Goal: Contribute content: Add original content to the website for others to see

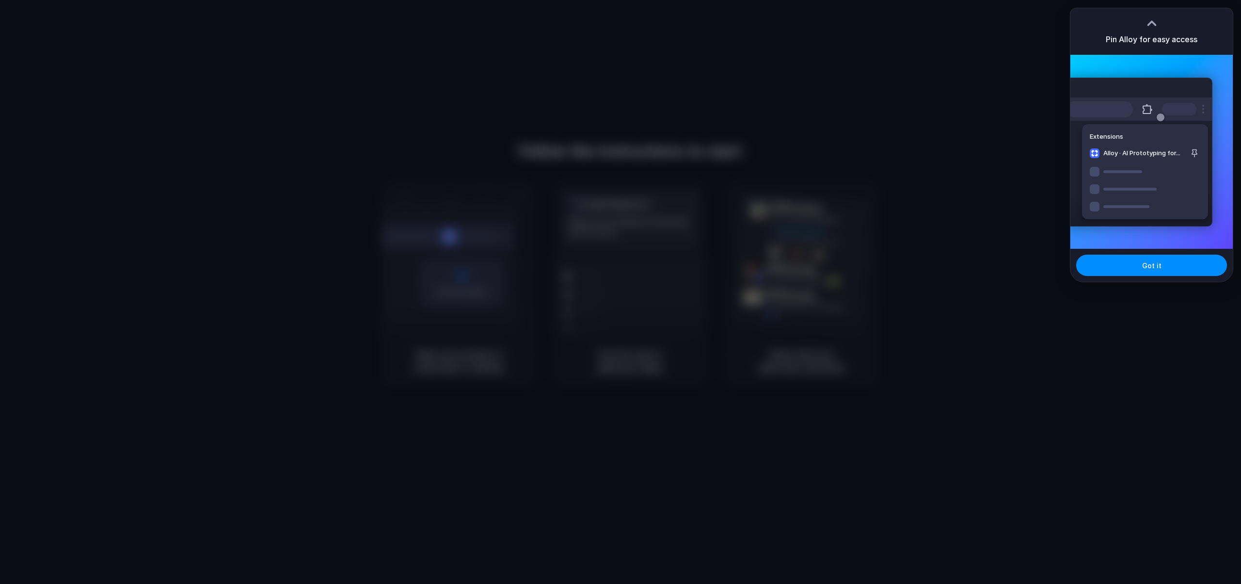
click at [989, 142] on div at bounding box center [620, 292] width 1241 height 584
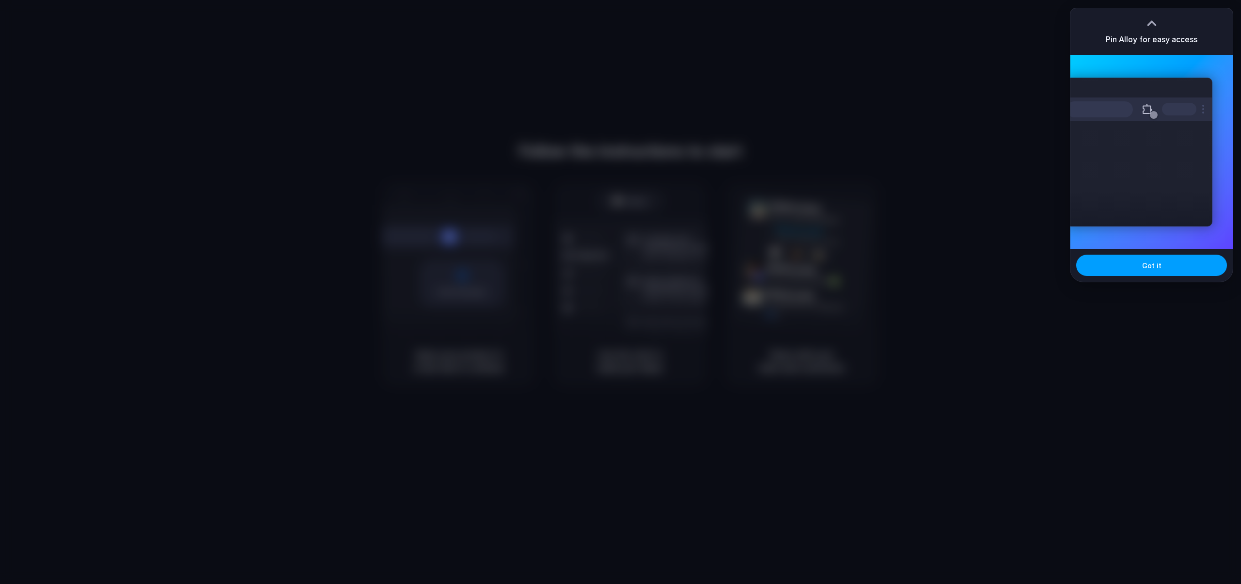
click at [1146, 260] on span "Got it" at bounding box center [1151, 265] width 19 height 10
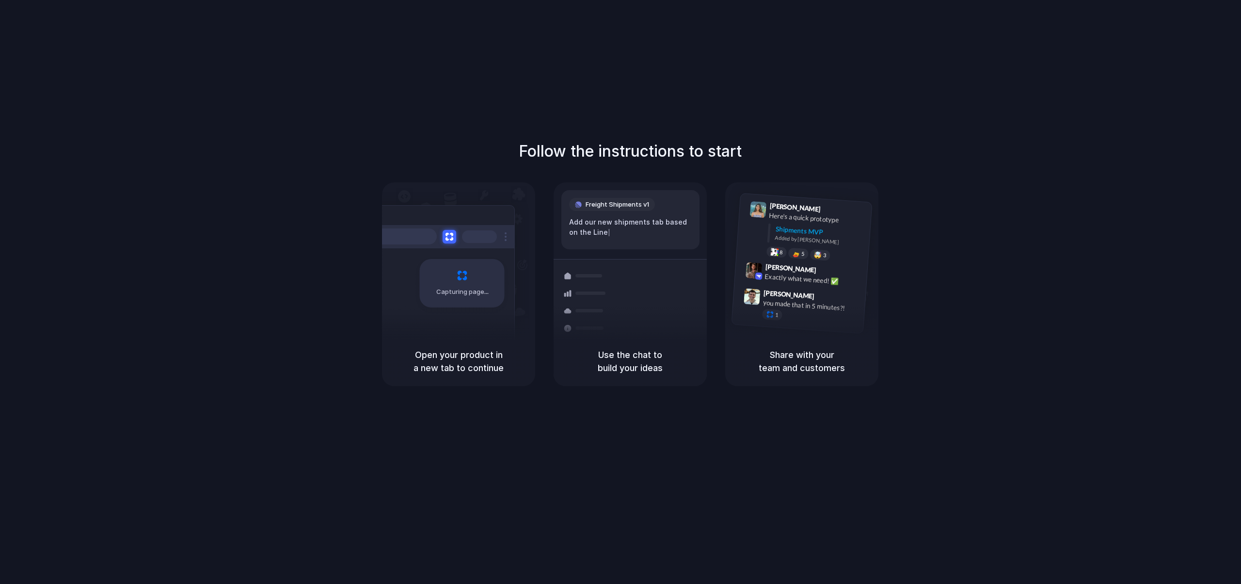
click at [863, 41] on div "Follow the instructions to start Capturing page Open your product in a new tab …" at bounding box center [630, 301] width 1260 height 603
click at [453, 97] on div "Follow the instructions to start Capturing page Open your product in a new tab …" at bounding box center [630, 301] width 1260 height 603
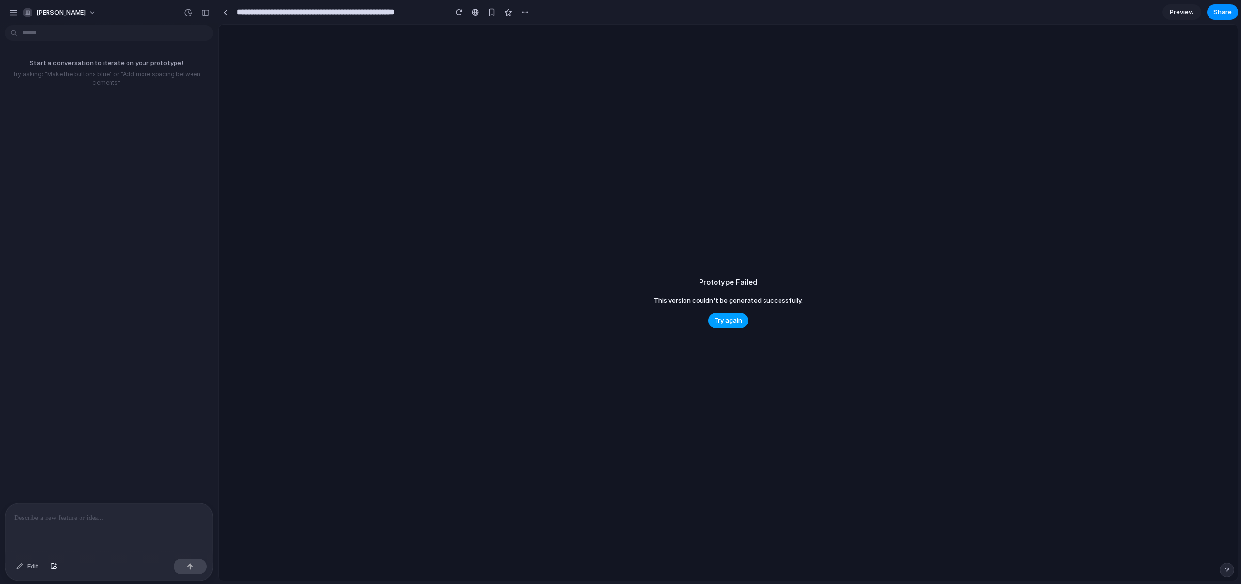
click at [729, 318] on span "Try again" at bounding box center [728, 321] width 28 height 10
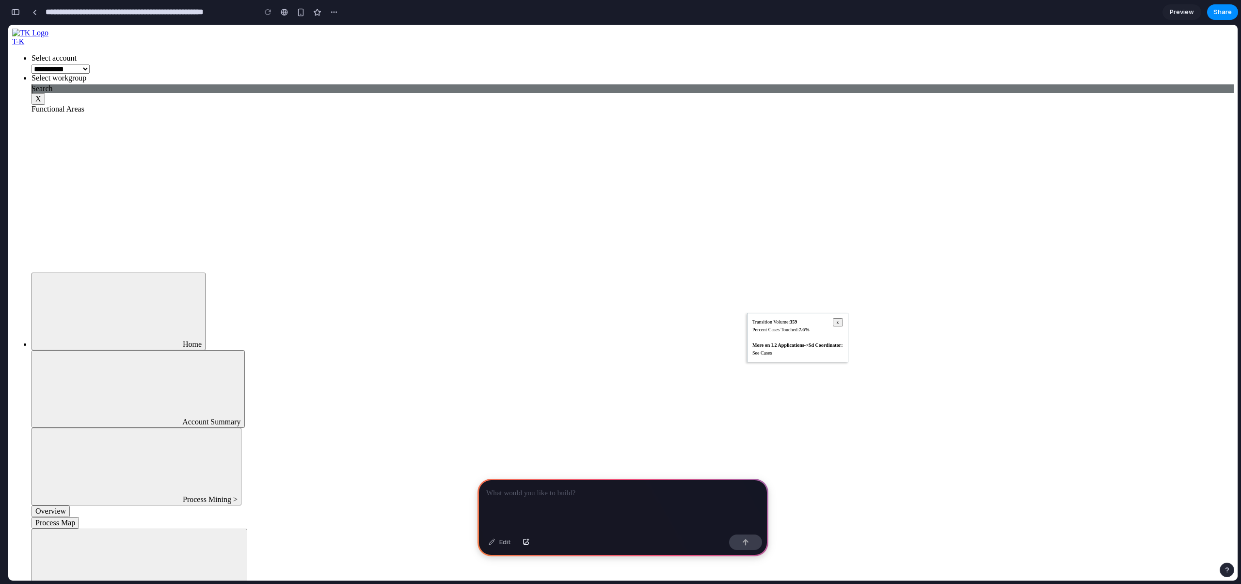
click at [567, 494] on p at bounding box center [622, 493] width 273 height 12
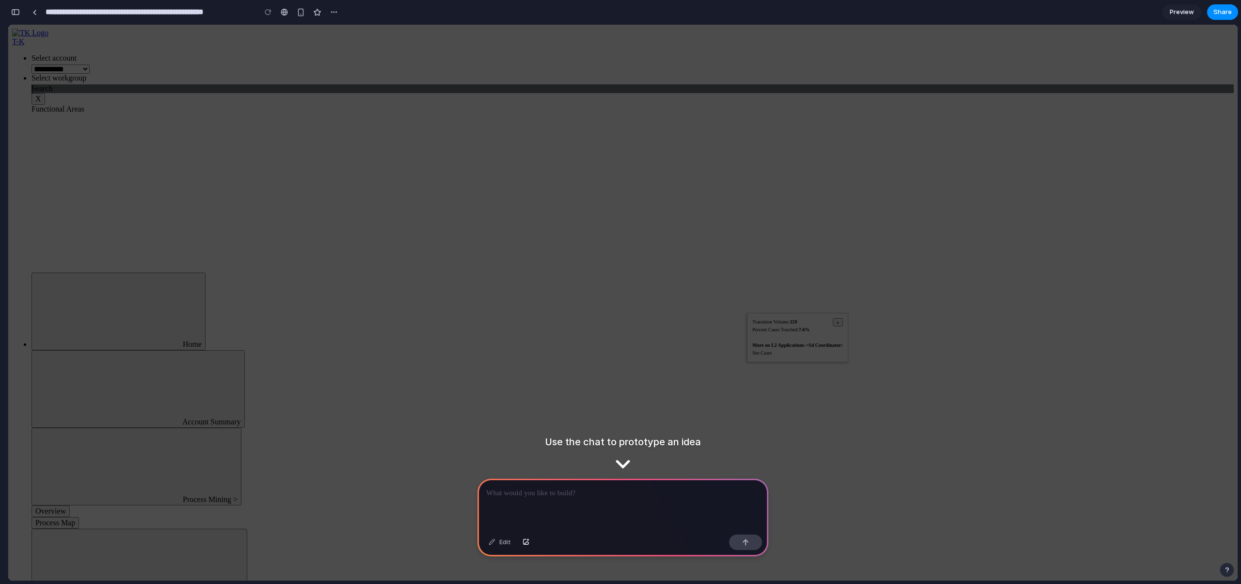
click at [602, 496] on p at bounding box center [622, 493] width 273 height 12
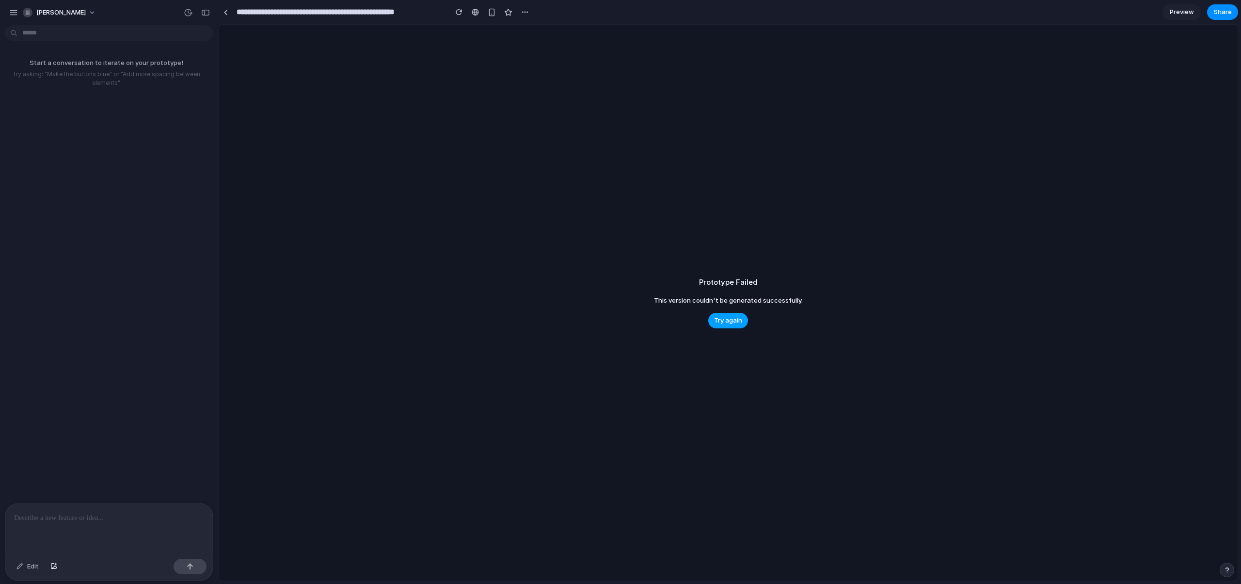
click at [727, 319] on span "Try again" at bounding box center [728, 321] width 28 height 10
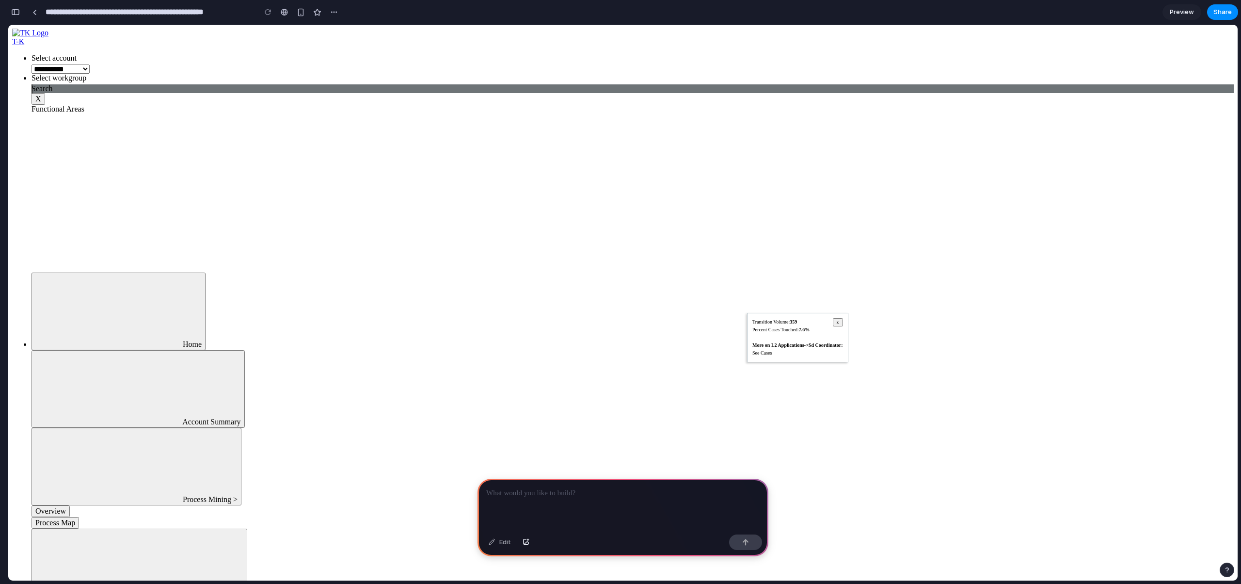
click at [520, 491] on p at bounding box center [622, 493] width 273 height 12
click at [535, 494] on p at bounding box center [622, 493] width 273 height 12
click at [565, 496] on p at bounding box center [622, 493] width 273 height 12
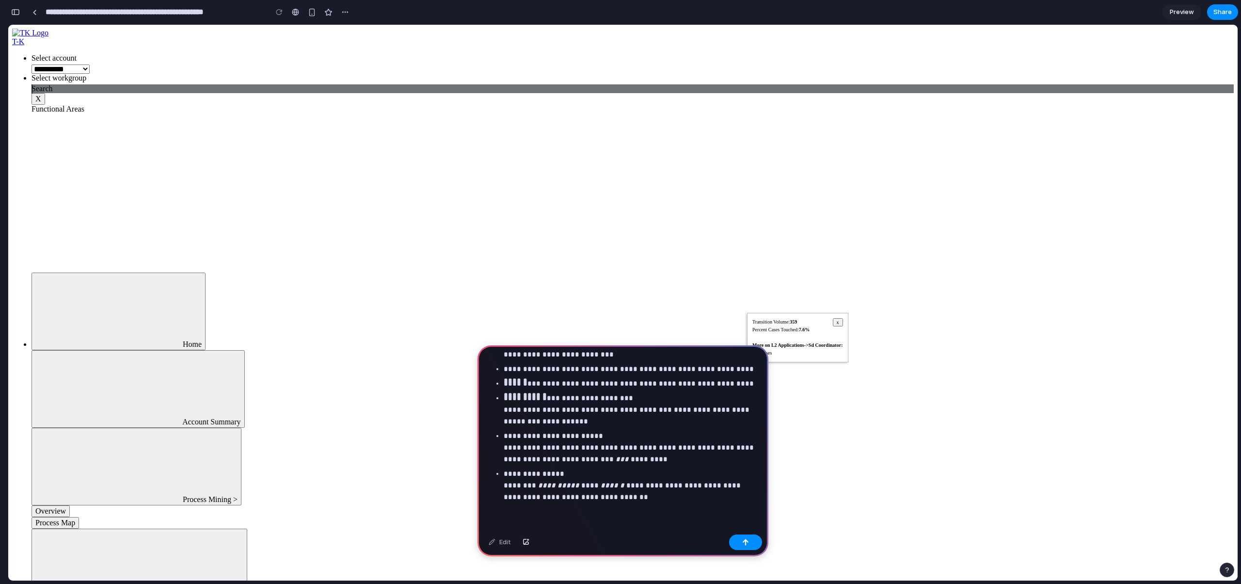
scroll to position [412, 0]
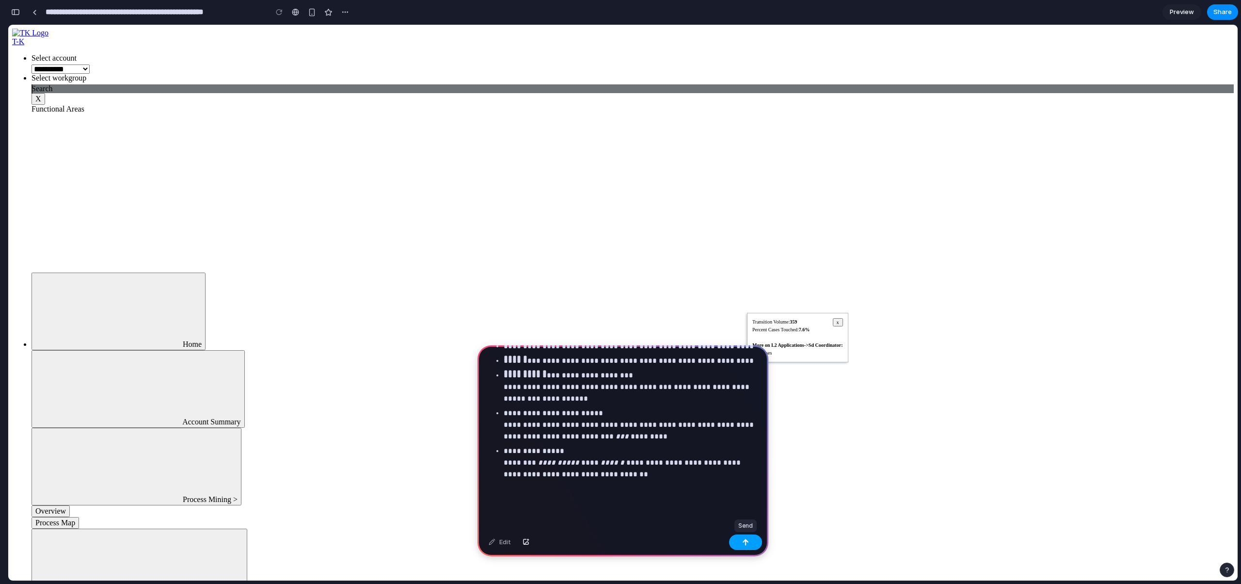
click at [741, 543] on button "button" at bounding box center [745, 542] width 33 height 16
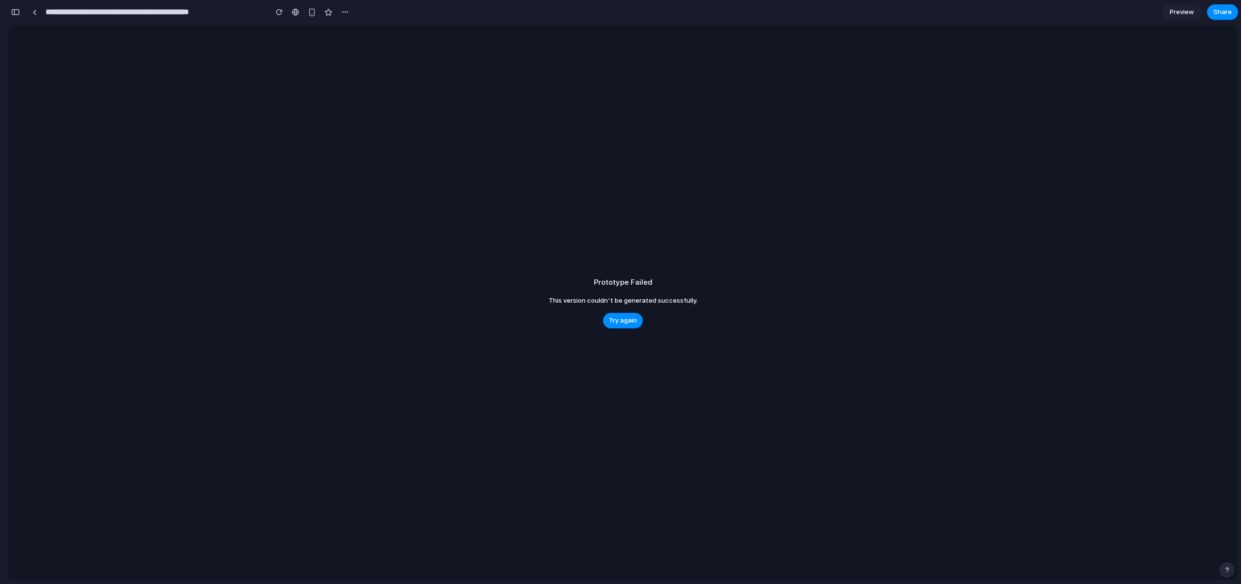
type input "**********"
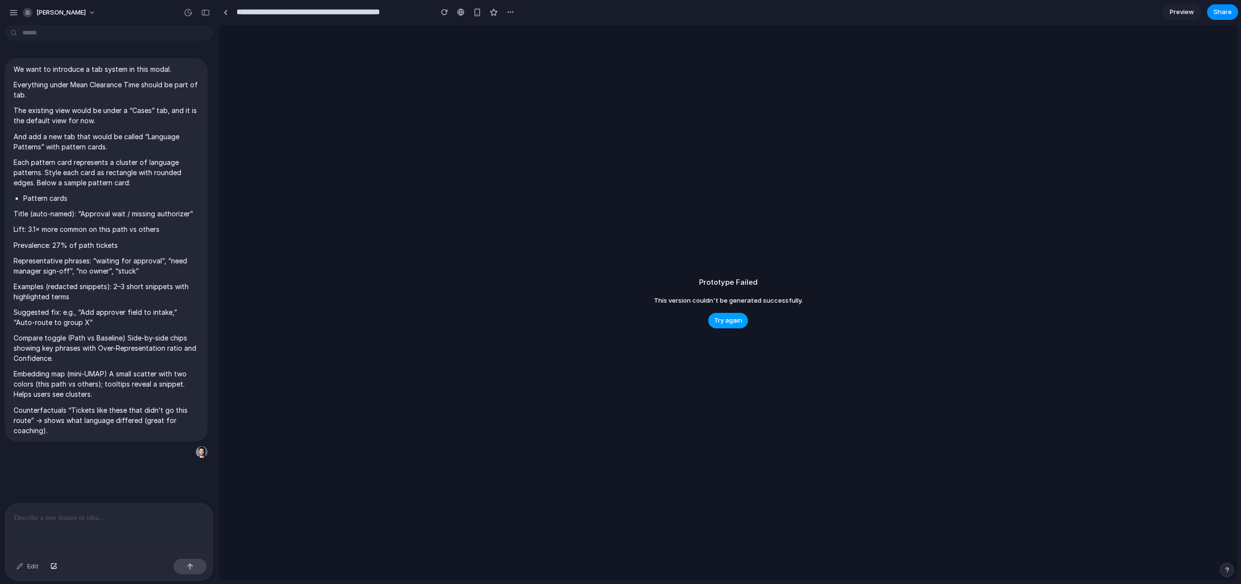
click at [730, 320] on span "Try again" at bounding box center [728, 321] width 28 height 10
click at [650, 247] on div "Prototype Failed This version couldn't be generated successfully. Try again" at bounding box center [728, 303] width 1019 height 556
click at [470, 163] on div "Prototype Failed This version couldn't be generated successfully. Try again" at bounding box center [728, 303] width 1019 height 556
click at [473, 176] on div "Prototype Failed This version couldn't be generated successfully. Try again" at bounding box center [728, 303] width 1019 height 556
click at [524, 122] on div "Prototype Failed This version couldn't be generated successfully. Try again" at bounding box center [728, 303] width 1019 height 556
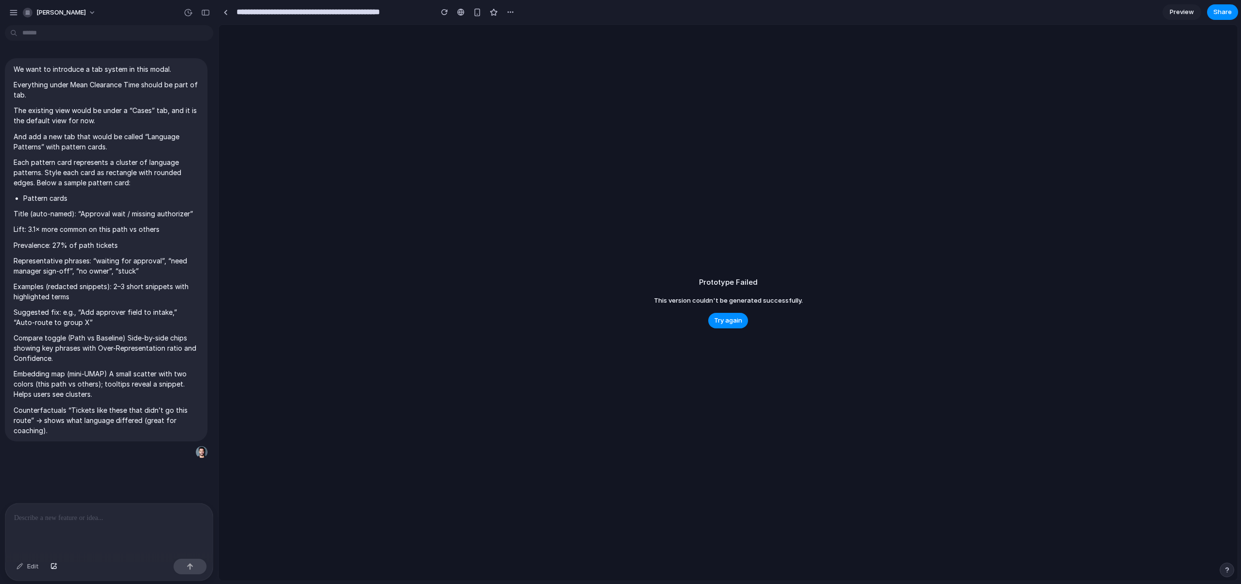
click at [654, 456] on div "Prototype Failed This version couldn't be generated successfully. Try again" at bounding box center [728, 303] width 1019 height 556
